Goal: Task Accomplishment & Management: Use online tool/utility

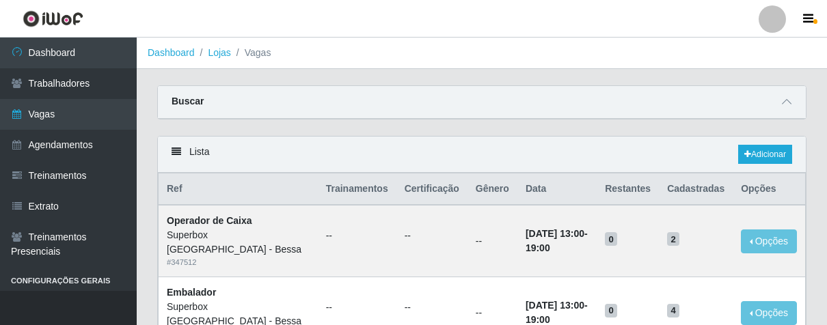
scroll to position [227, 0]
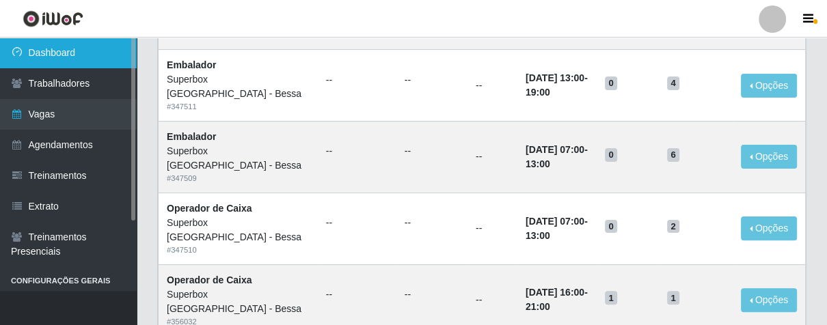
click at [68, 52] on link "Dashboard" at bounding box center [68, 53] width 137 height 31
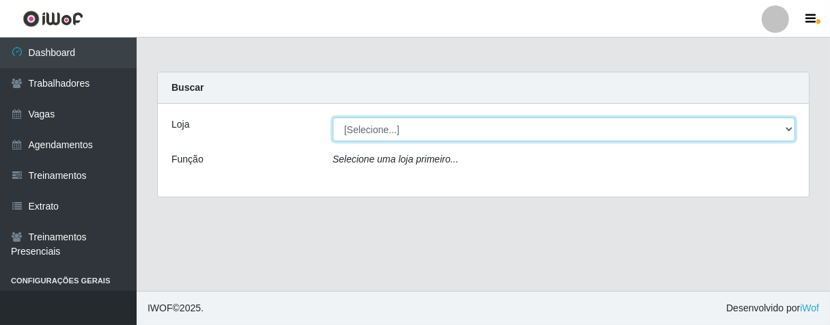
click at [373, 135] on select "[Selecione...] Superbox [GEOGRAPHIC_DATA] - Bessa" at bounding box center [564, 130] width 463 height 24
select select "206"
click at [333, 118] on select "[Selecione...] Superbox [GEOGRAPHIC_DATA] - Bessa" at bounding box center [564, 130] width 463 height 24
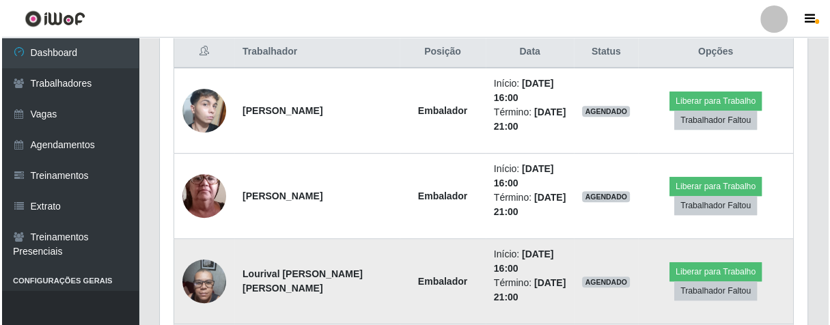
scroll to position [607, 0]
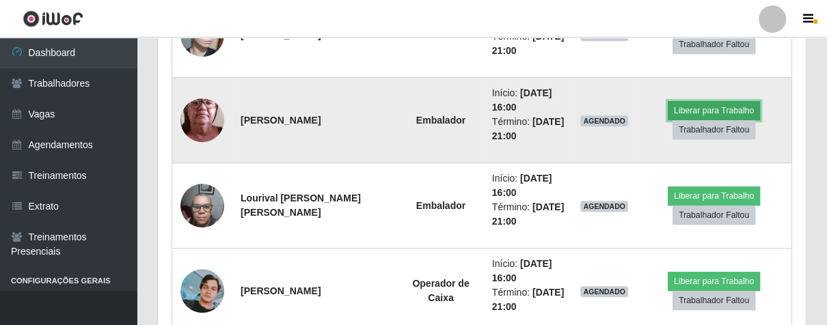
click at [744, 107] on button "Liberar para Trabalho" at bounding box center [713, 110] width 92 height 19
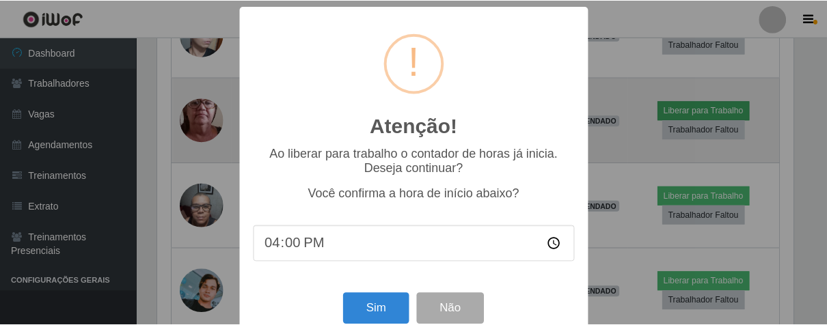
scroll to position [283, 639]
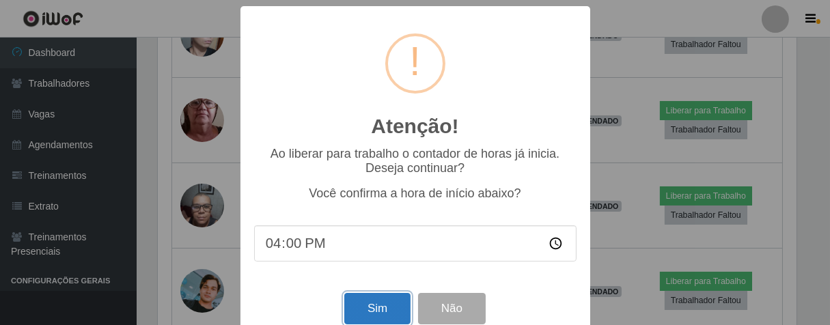
click at [368, 316] on button "Sim" at bounding box center [377, 309] width 66 height 32
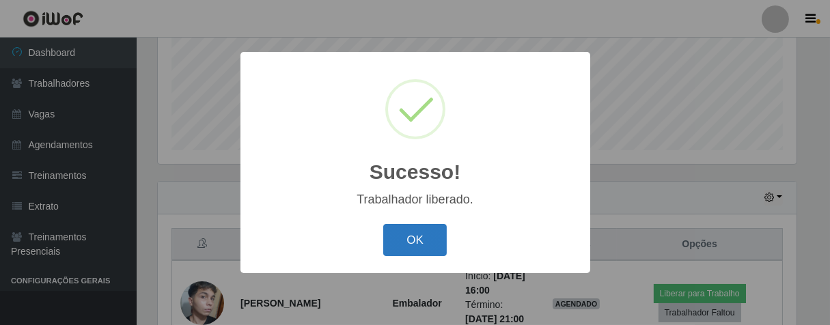
click at [431, 245] on button "OK" at bounding box center [415, 240] width 64 height 32
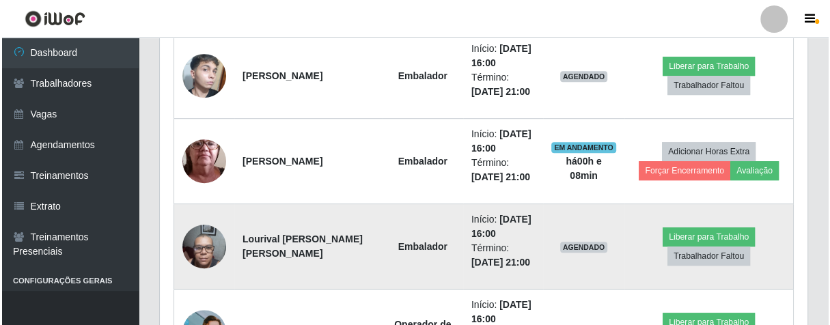
scroll to position [642, 0]
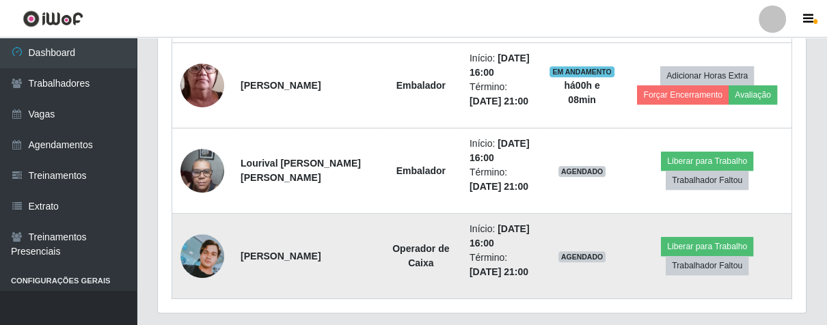
click at [215, 249] on img at bounding box center [202, 256] width 44 height 44
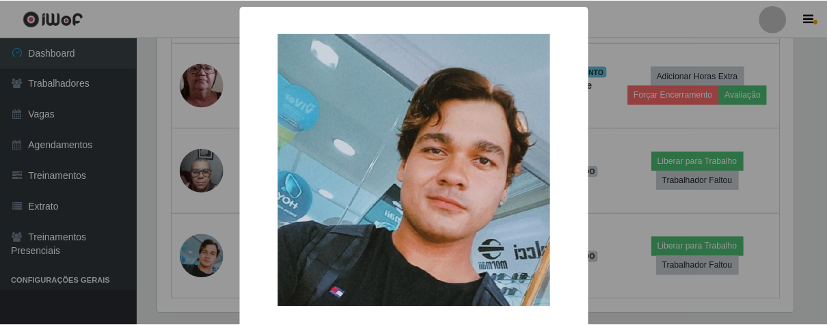
scroll to position [68, 0]
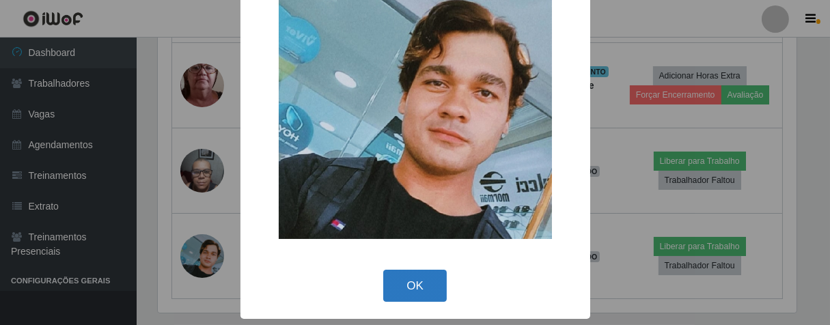
click at [418, 281] on button "OK" at bounding box center [415, 286] width 64 height 32
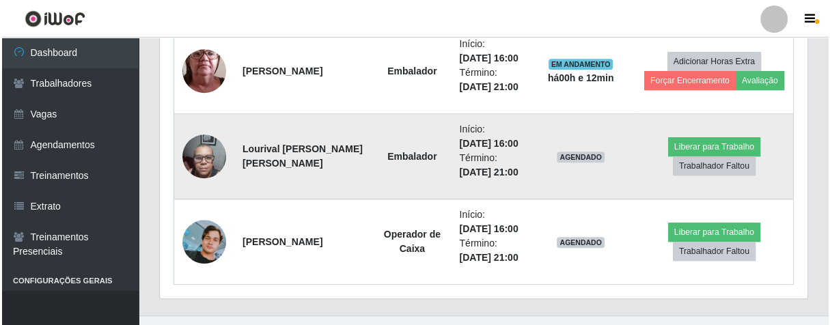
scroll to position [732, 0]
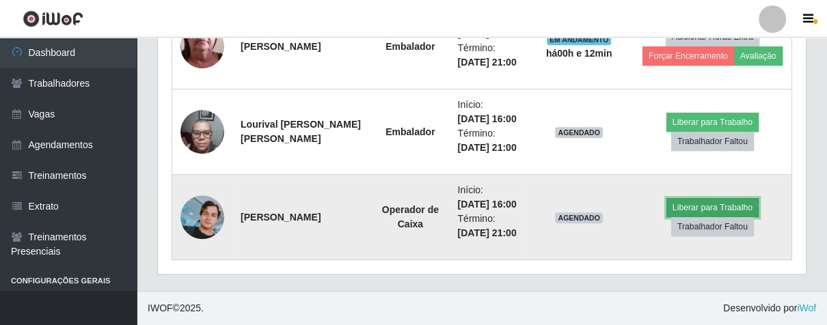
click at [698, 217] on button "Liberar para Trabalho" at bounding box center [712, 207] width 92 height 19
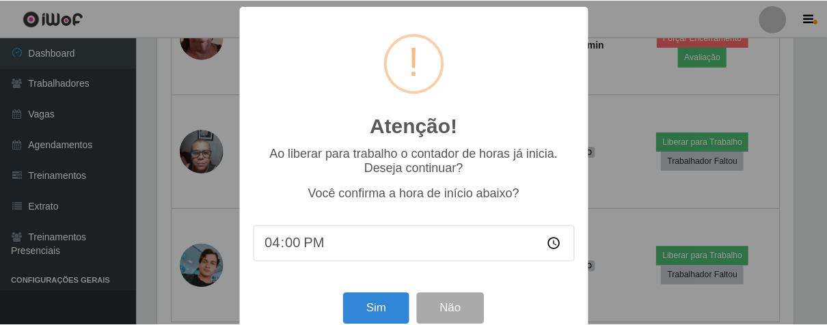
scroll to position [283, 639]
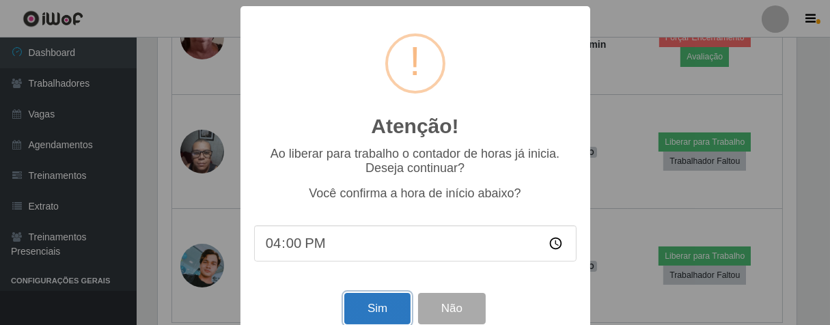
click at [384, 305] on button "Sim" at bounding box center [377, 309] width 66 height 32
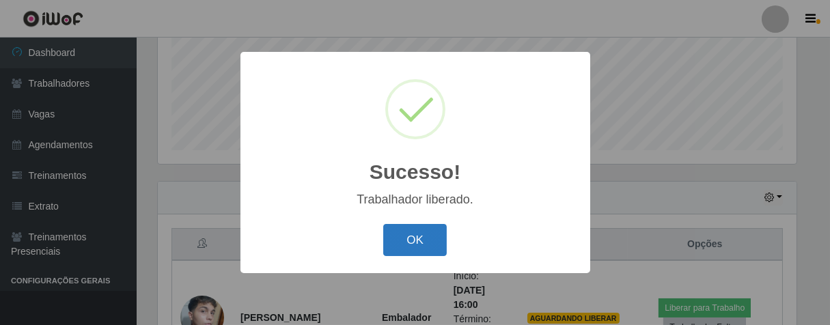
click at [431, 247] on button "OK" at bounding box center [415, 240] width 64 height 32
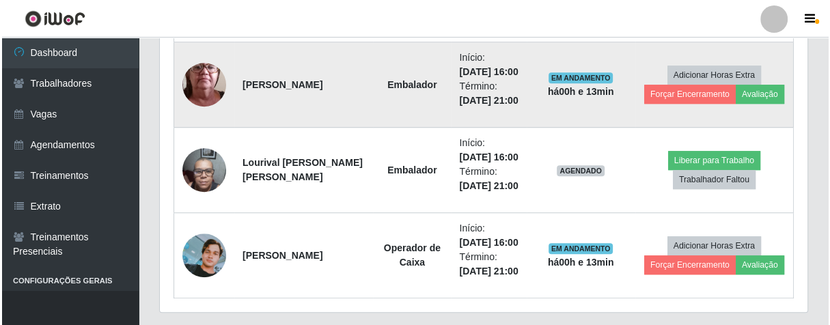
scroll to position [491, 0]
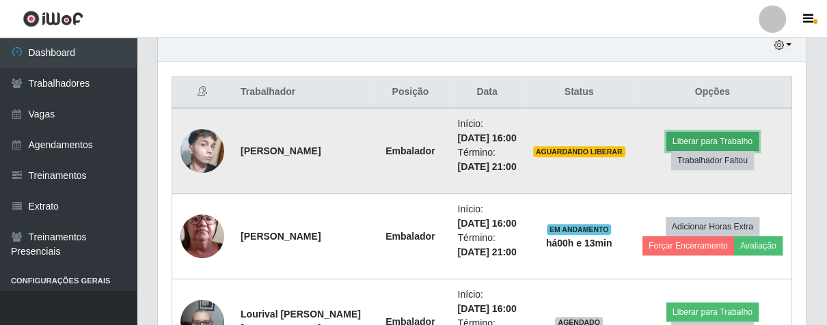
click at [715, 151] on button "Liberar para Trabalho" at bounding box center [712, 141] width 92 height 19
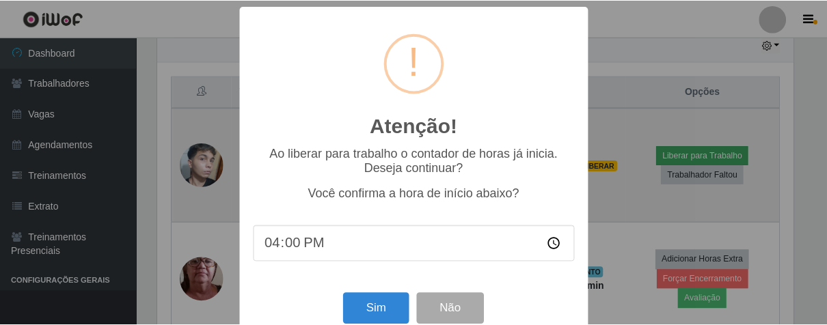
scroll to position [283, 639]
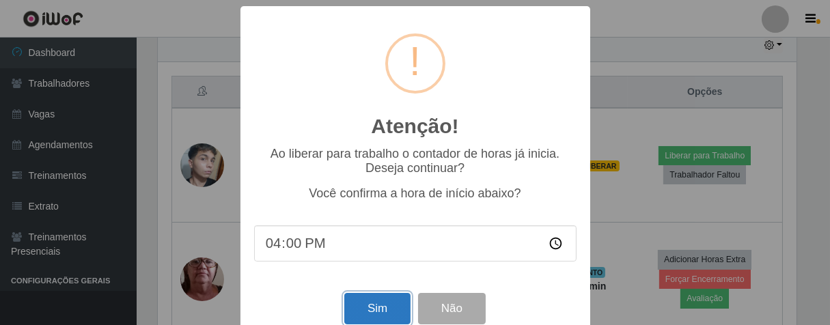
click at [376, 305] on button "Sim" at bounding box center [377, 309] width 66 height 32
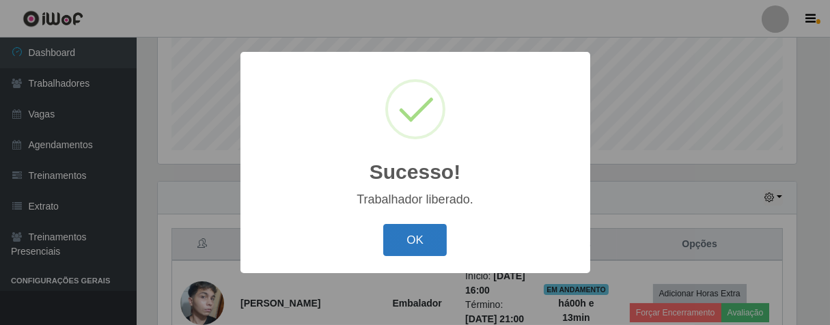
click at [405, 237] on button "OK" at bounding box center [415, 240] width 64 height 32
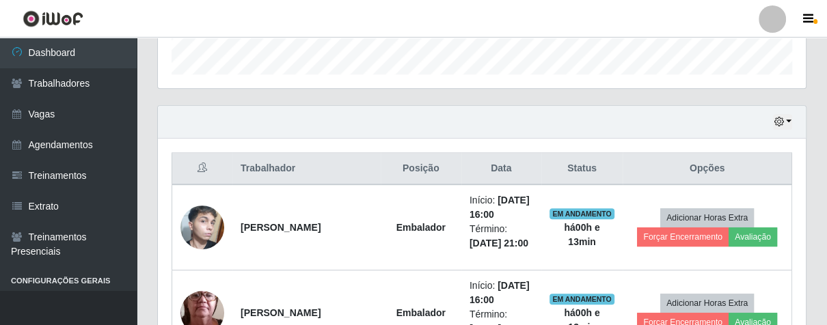
scroll to position [566, 0]
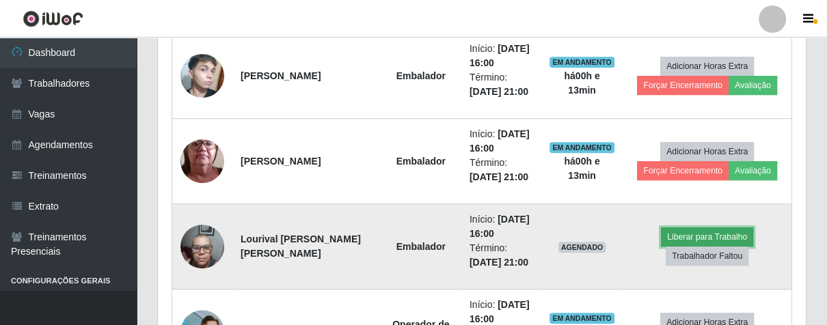
click at [697, 236] on button "Liberar para Trabalho" at bounding box center [707, 236] width 92 height 19
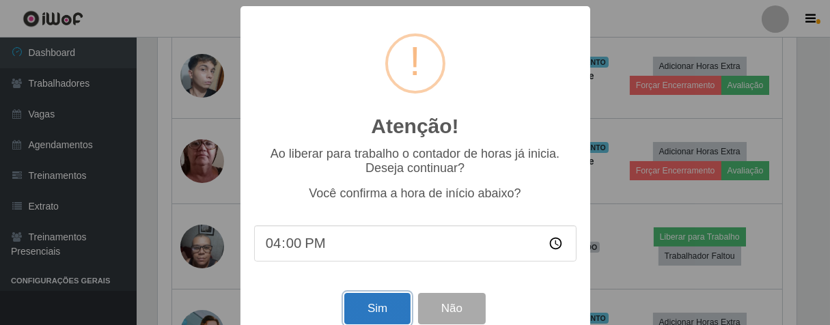
click at [385, 305] on button "Sim" at bounding box center [377, 309] width 66 height 32
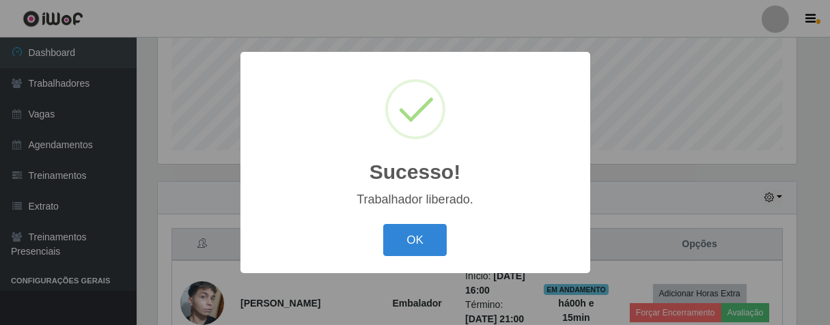
click at [427, 219] on div "Sucesso! × Trabalhador liberado. OK Cancel" at bounding box center [415, 162] width 350 height 221
click at [426, 236] on button "OK" at bounding box center [415, 240] width 64 height 32
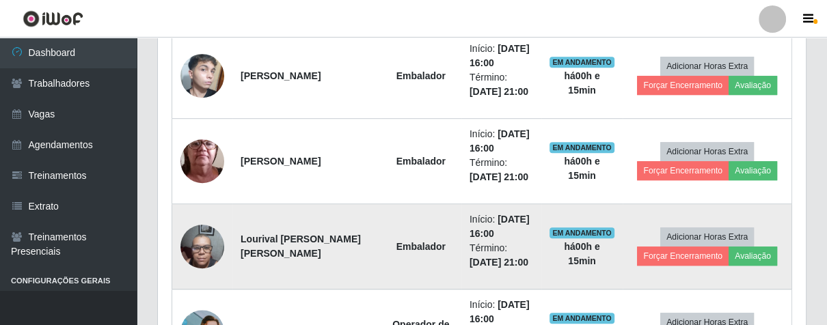
scroll to position [642, 0]
